Goal: Navigation & Orientation: Find specific page/section

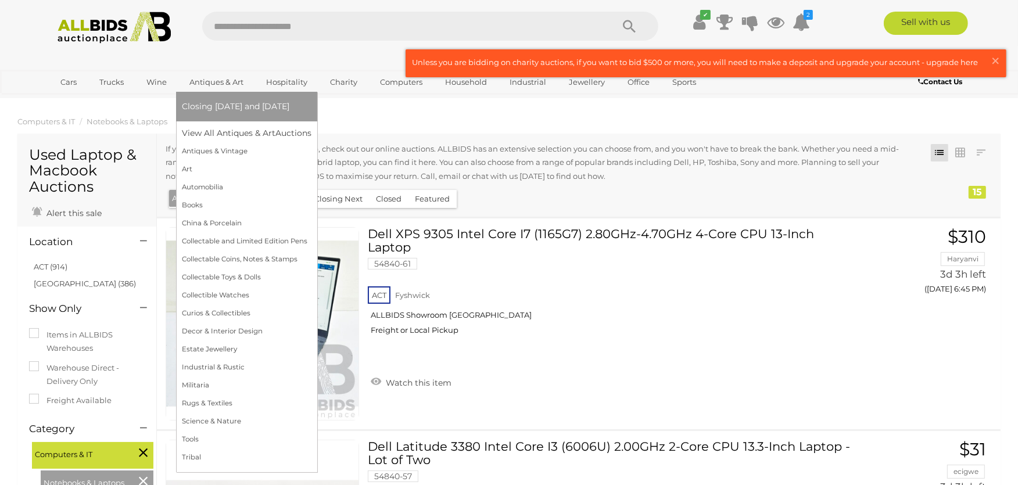
click at [218, 79] on link "Antiques & Art" at bounding box center [216, 82] width 69 height 19
click at [218, 152] on link "Antiques & Vintage" at bounding box center [247, 151] width 130 height 18
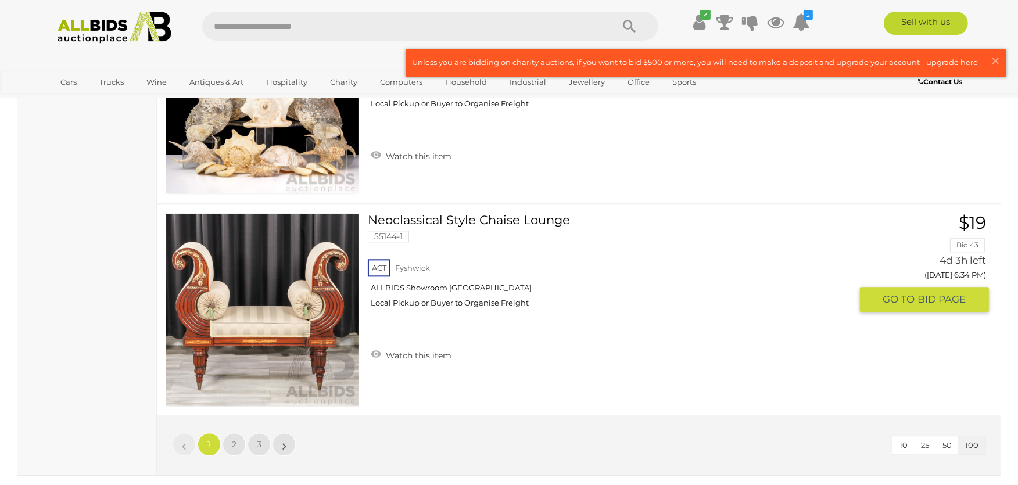
scroll to position [21097, 0]
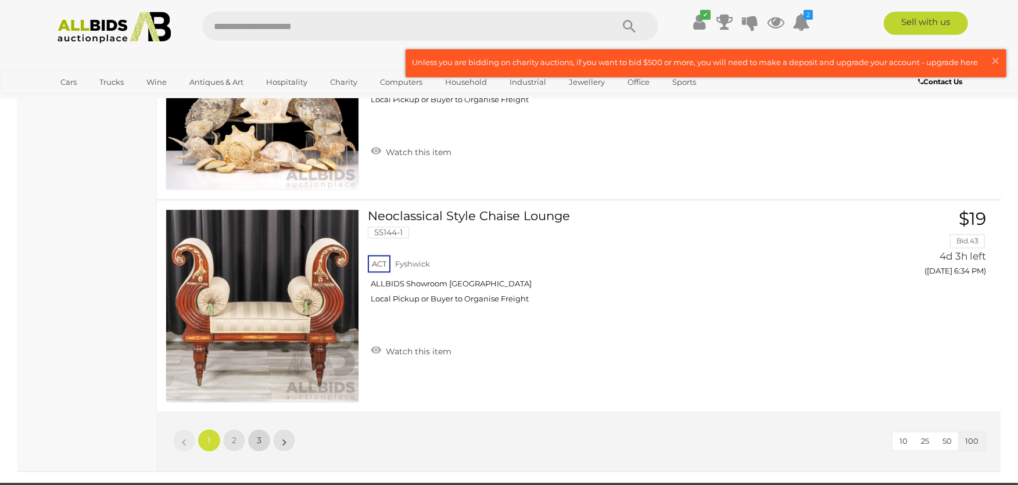
click at [256, 429] on link "3" at bounding box center [259, 440] width 23 height 23
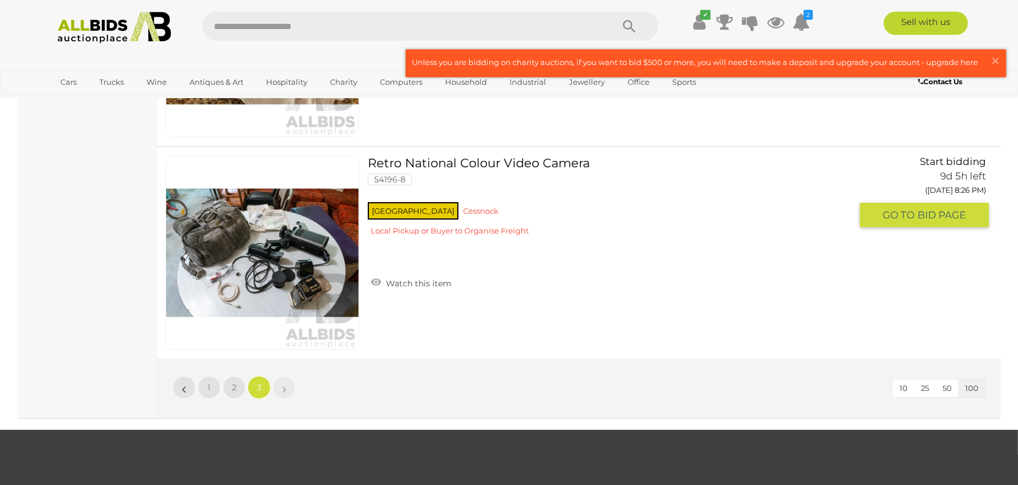
scroll to position [8905, 0]
